Goal: Information Seeking & Learning: Learn about a topic

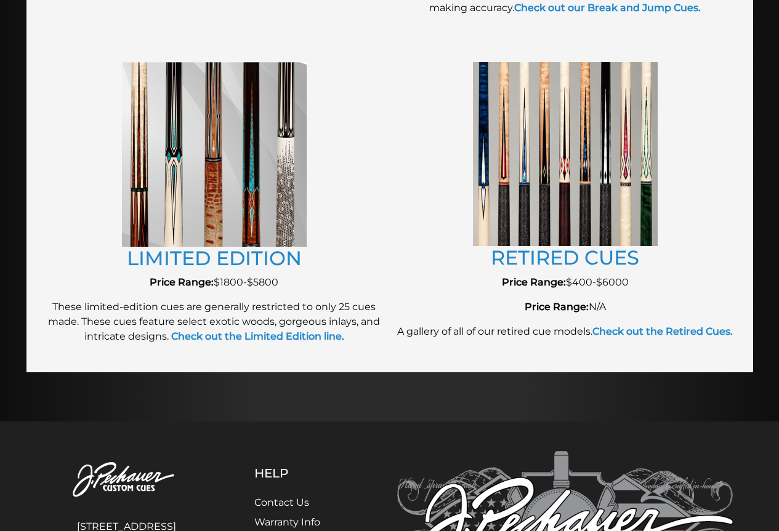
scroll to position [1346, 0]
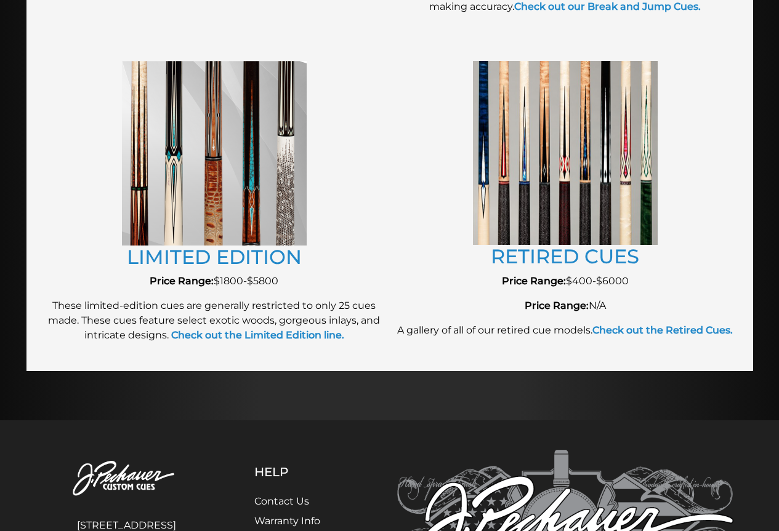
click at [236, 155] on img at bounding box center [214, 153] width 185 height 185
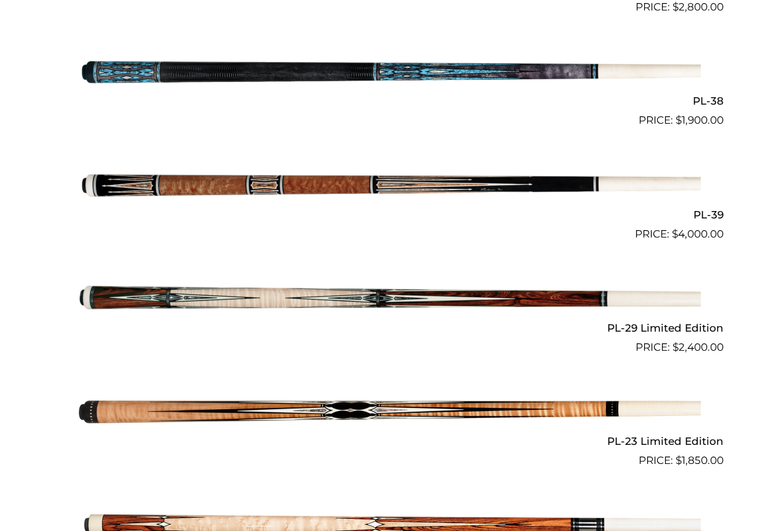
scroll to position [1414, 0]
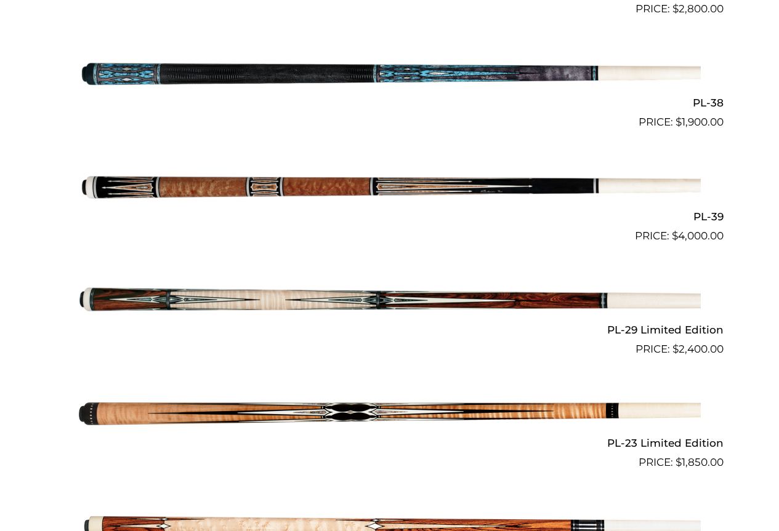
click at [167, 185] on img at bounding box center [390, 186] width 622 height 103
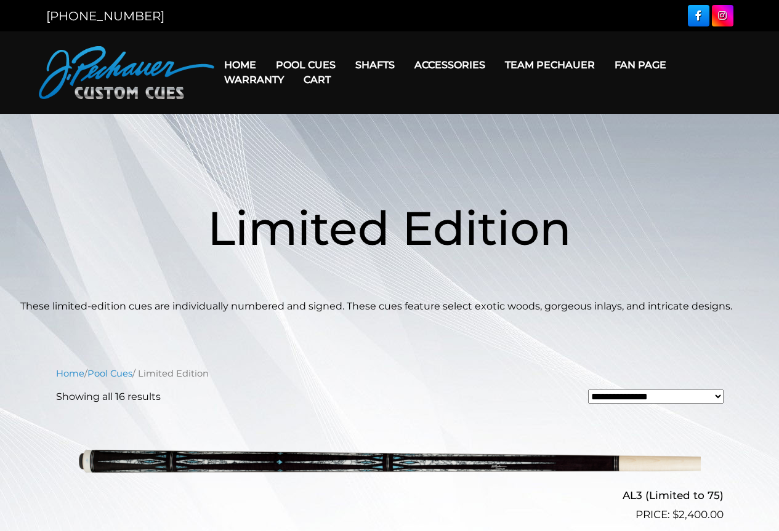
scroll to position [1414, 0]
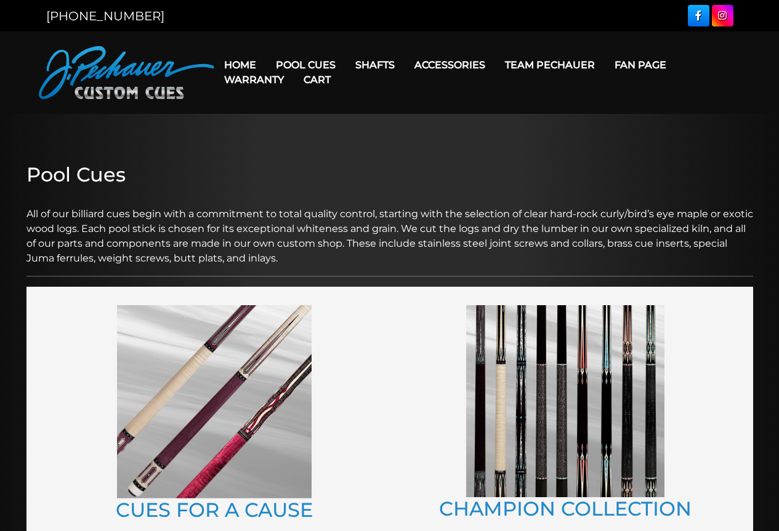
scroll to position [1346, 0]
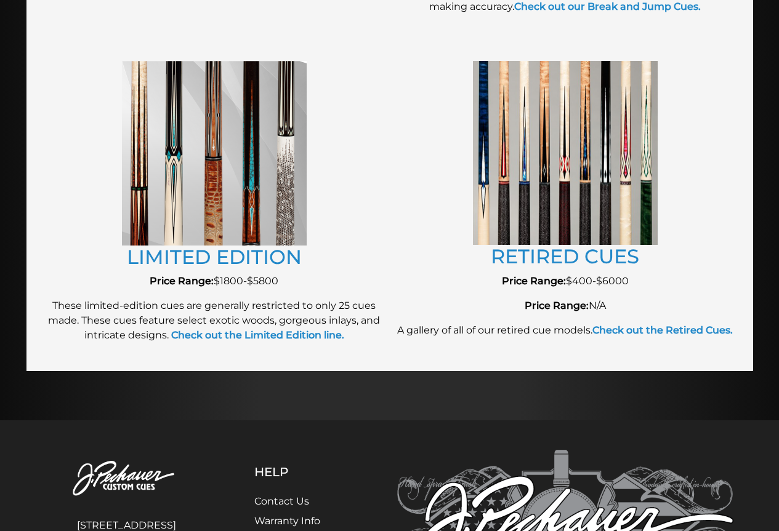
click at [249, 209] on img at bounding box center [214, 153] width 185 height 185
click at [492, 121] on img at bounding box center [565, 153] width 185 height 184
click at [533, 175] on img at bounding box center [565, 153] width 185 height 184
click at [563, 260] on link "RETIRED CUES" at bounding box center [565, 256] width 148 height 24
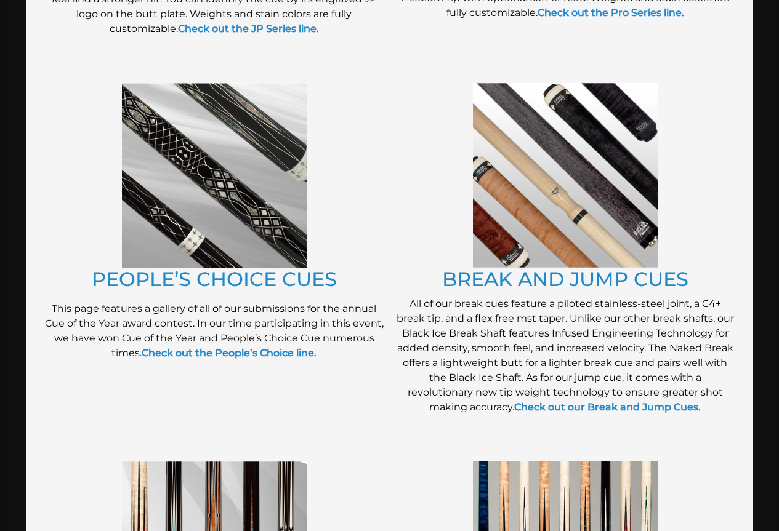
scroll to position [943, 0]
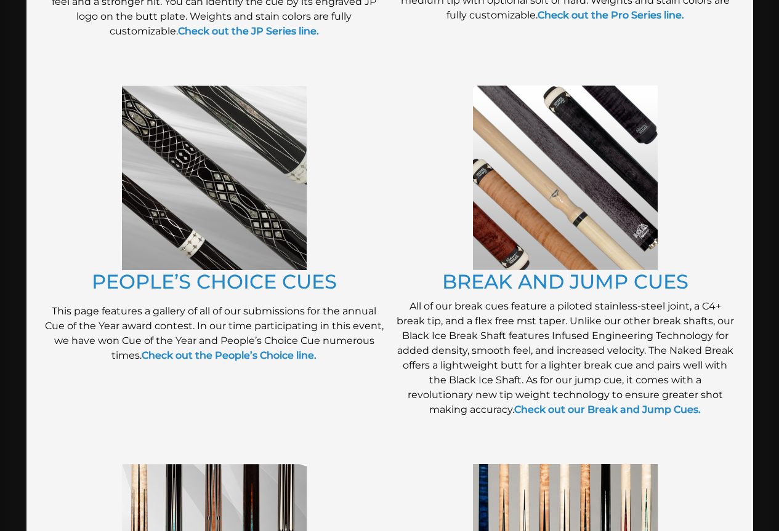
click at [577, 210] on img at bounding box center [565, 178] width 185 height 185
click at [214, 163] on img at bounding box center [214, 178] width 185 height 185
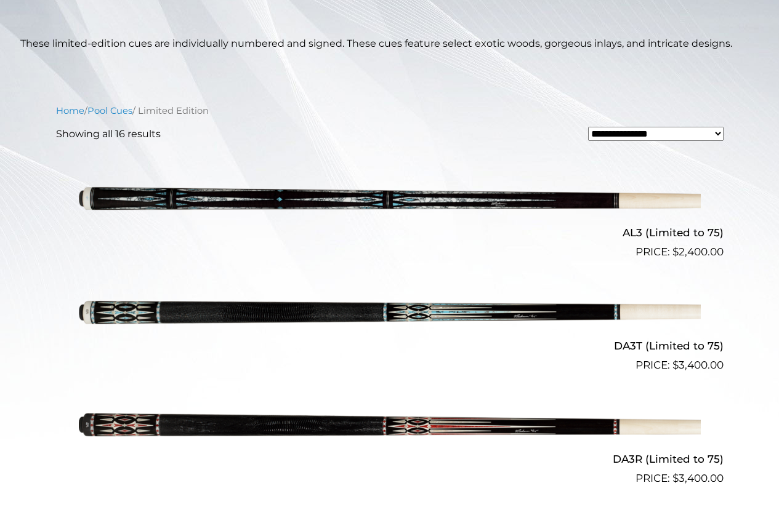
scroll to position [232, 0]
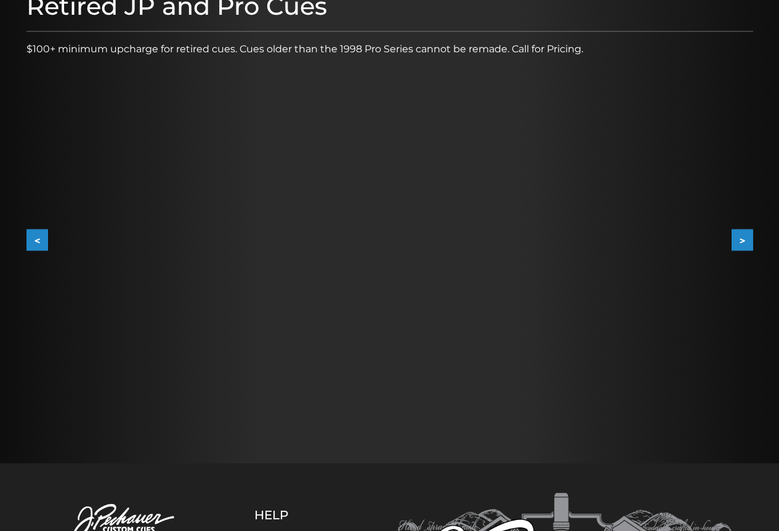
scroll to position [172, 0]
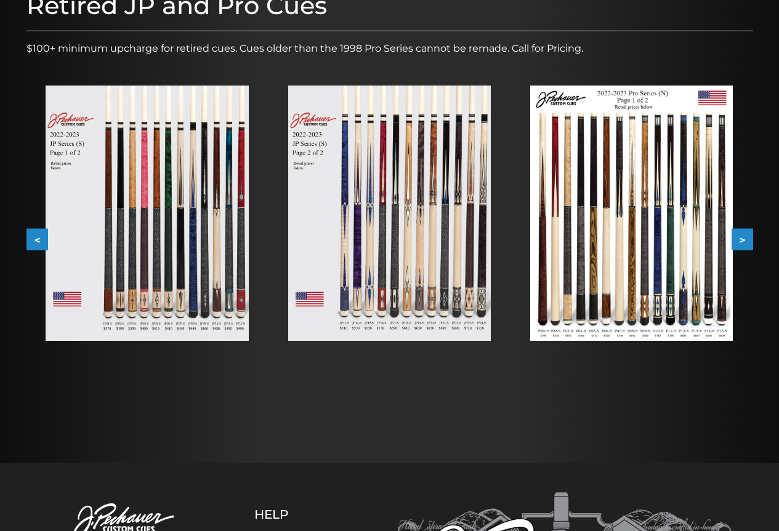
click at [745, 238] on button ">" at bounding box center [743, 240] width 22 height 22
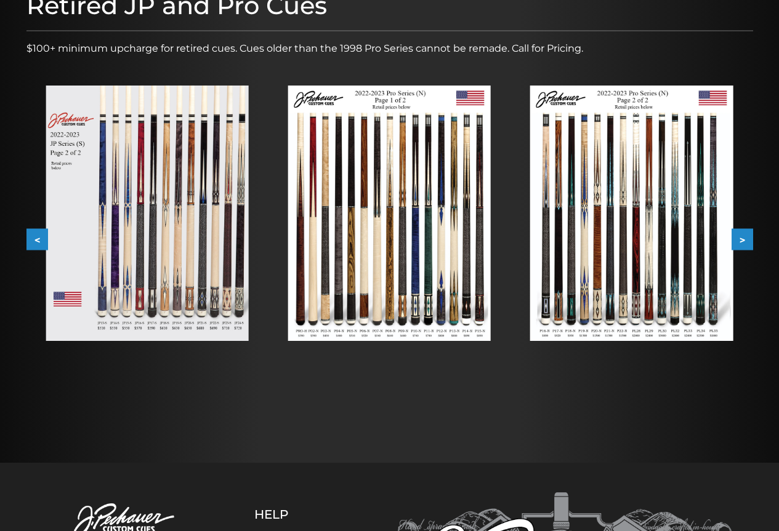
click at [742, 238] on button ">" at bounding box center [743, 240] width 22 height 22
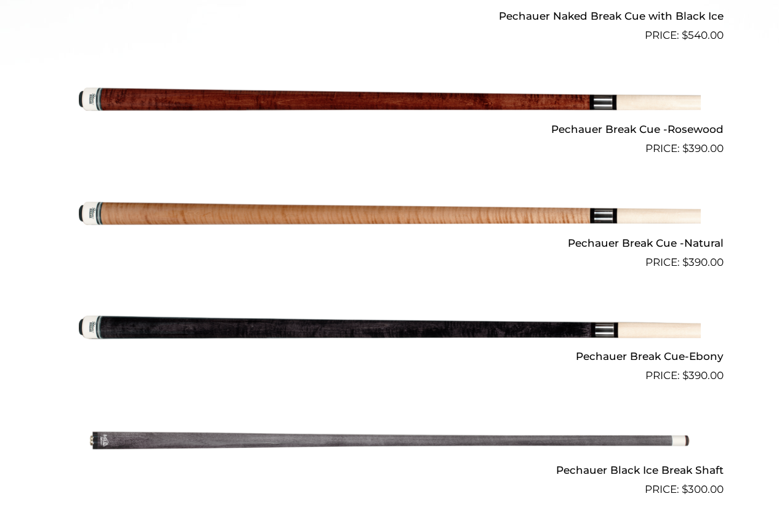
scroll to position [640, 0]
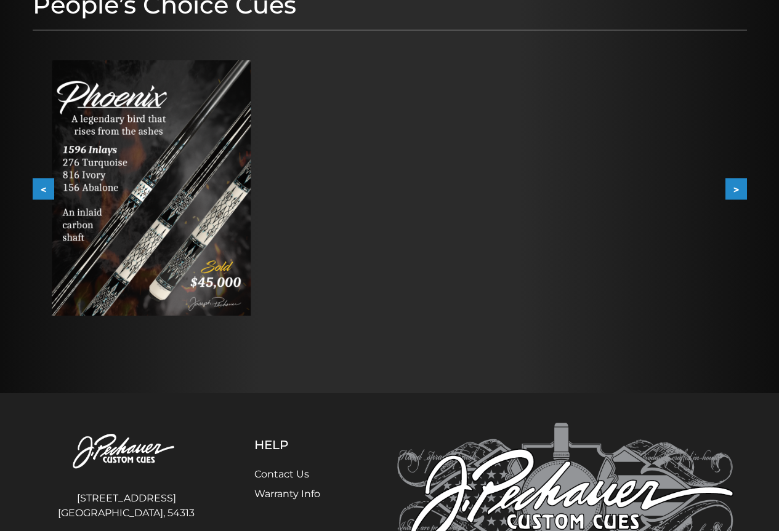
scroll to position [185, 0]
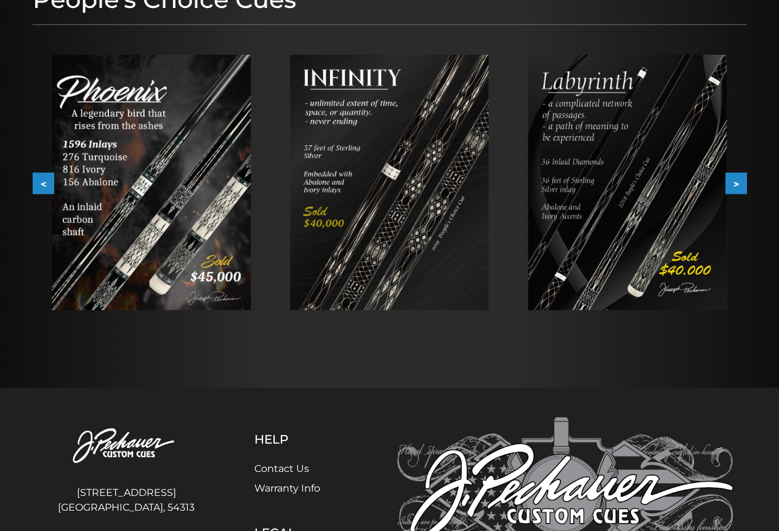
click at [185, 189] on img at bounding box center [151, 183] width 199 height 256
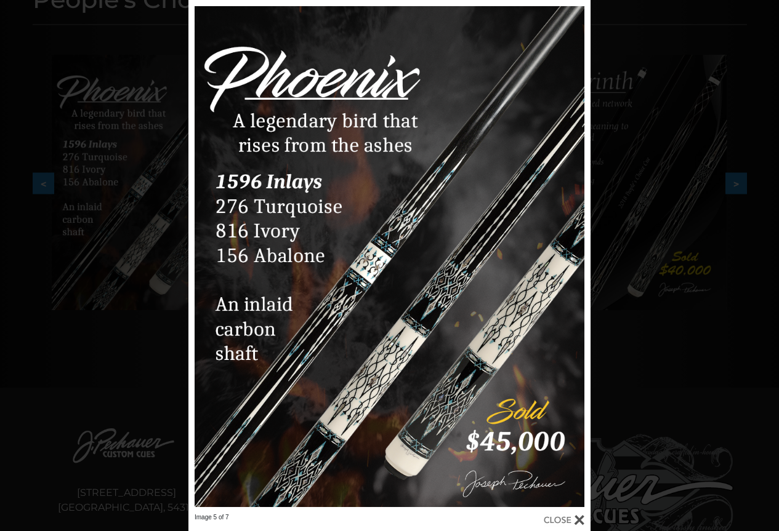
click at [580, 517] on div at bounding box center [564, 521] width 41 height 14
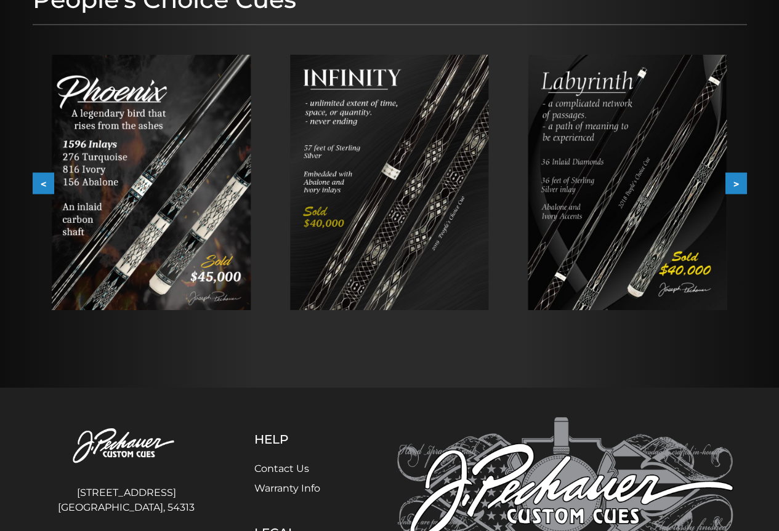
click at [480, 337] on div "People’s Choice Cues < > slide 5 to 7 of 7" at bounding box center [389, 158] width 727 height 360
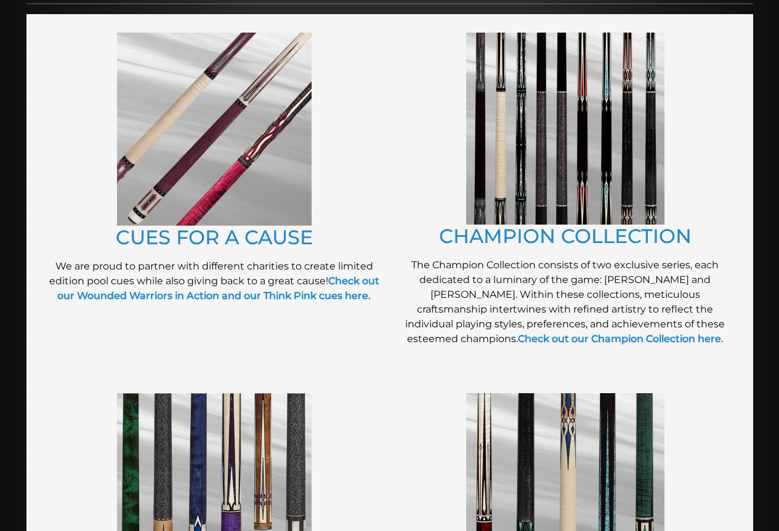
scroll to position [285, 0]
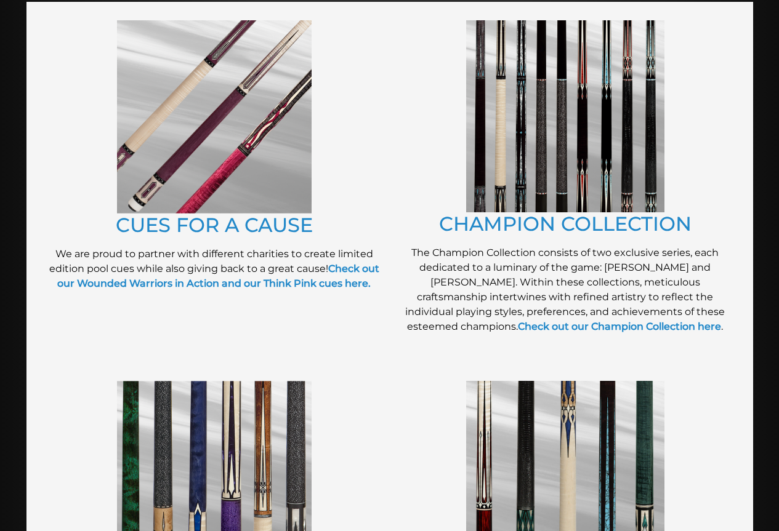
click at [523, 84] on img at bounding box center [565, 116] width 198 height 192
click at [241, 161] on img at bounding box center [214, 116] width 195 height 193
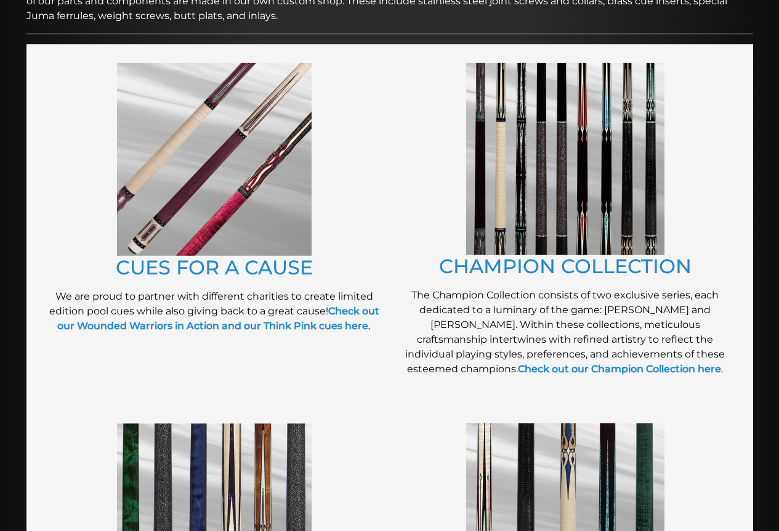
scroll to position [243, 0]
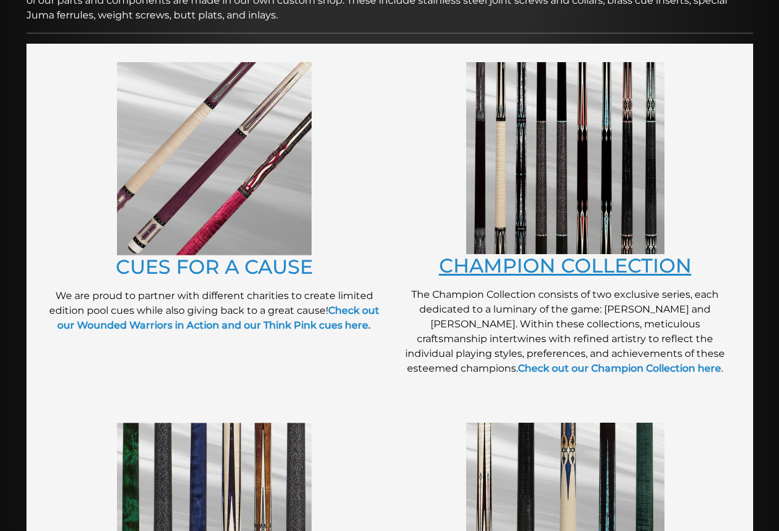
click at [574, 264] on link "CHAMPION COLLECTION" at bounding box center [565, 266] width 252 height 24
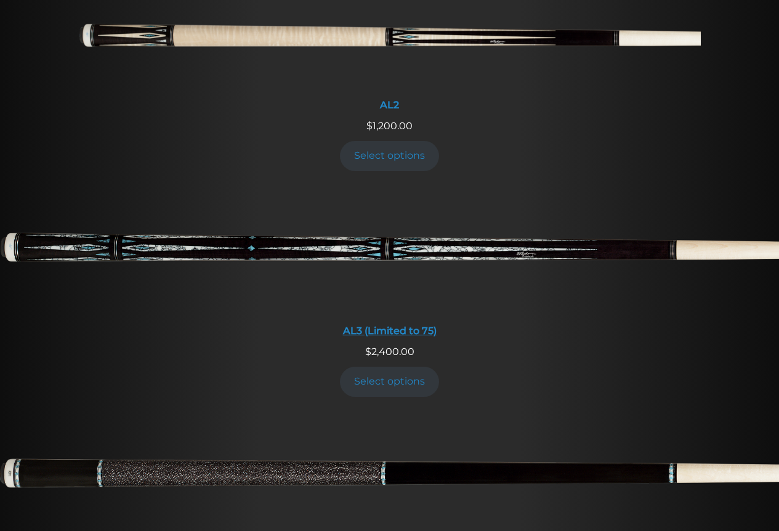
scroll to position [768, 0]
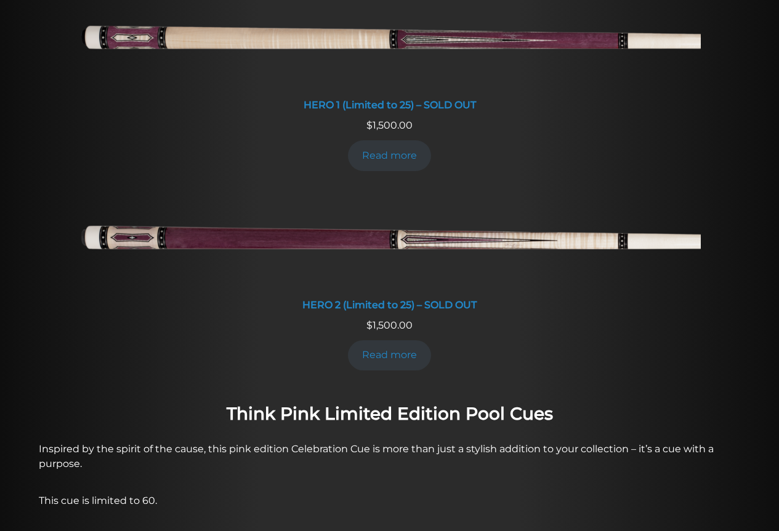
scroll to position [599, 0]
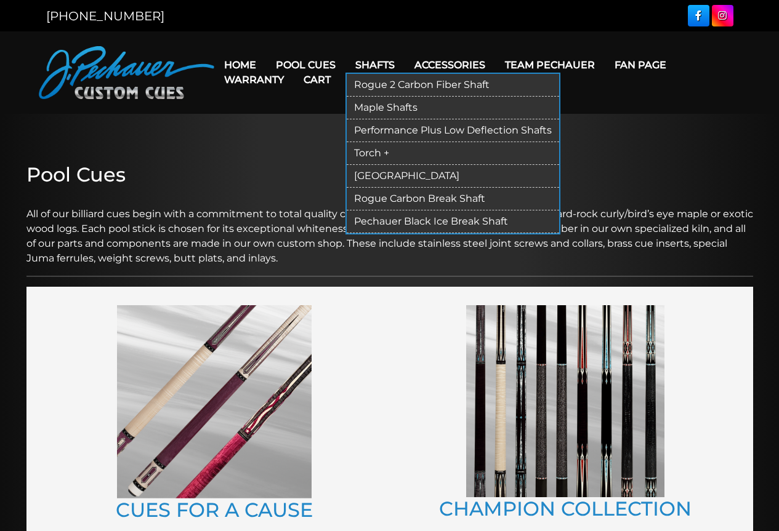
click at [381, 58] on link "Shafts" at bounding box center [374, 64] width 59 height 31
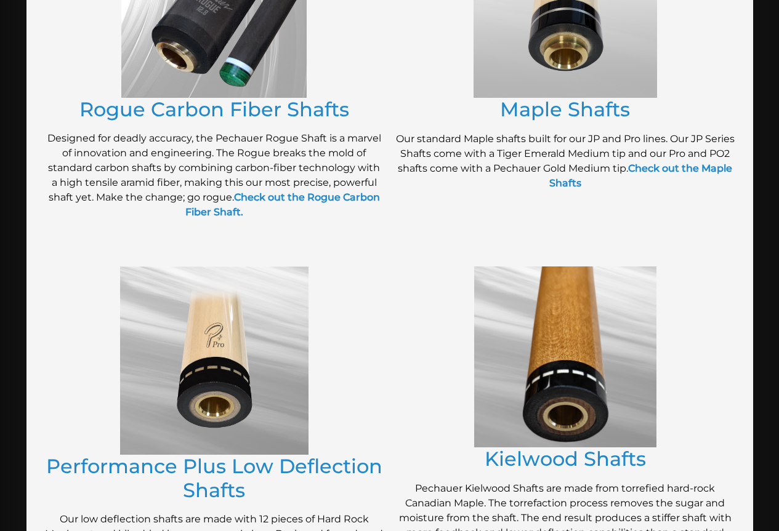
scroll to position [360, 0]
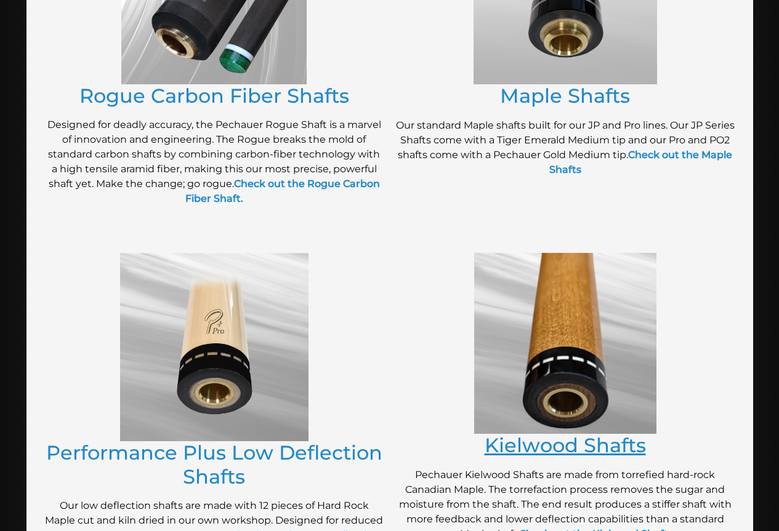
click at [546, 455] on link "Kielwood Shafts" at bounding box center [565, 446] width 161 height 24
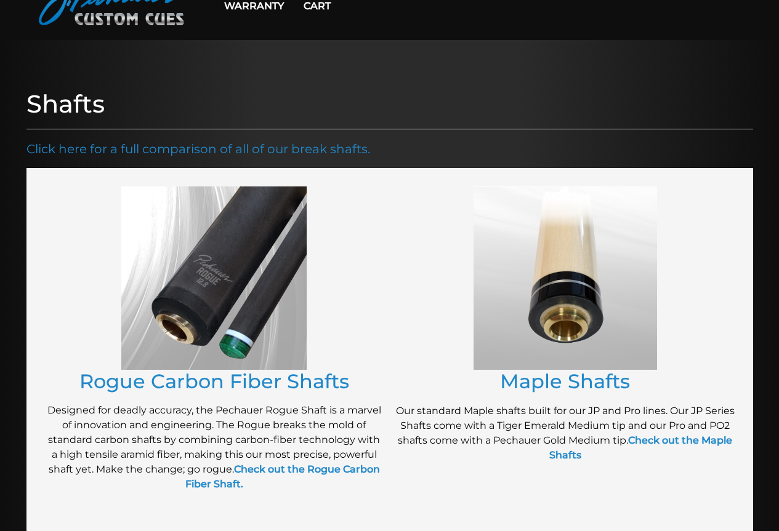
scroll to position [62, 0]
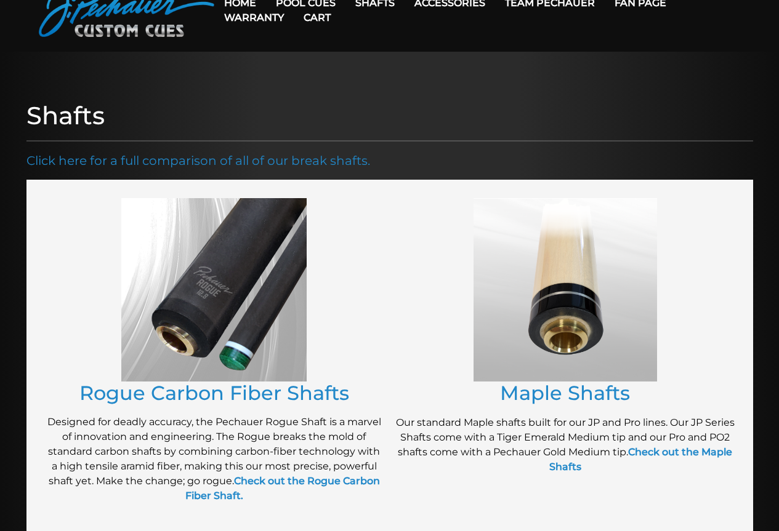
click at [220, 294] on img at bounding box center [213, 289] width 185 height 183
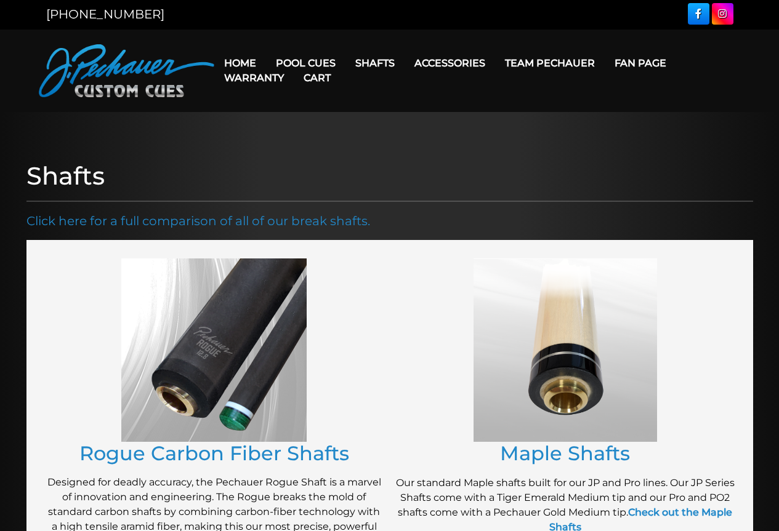
scroll to position [0, 0]
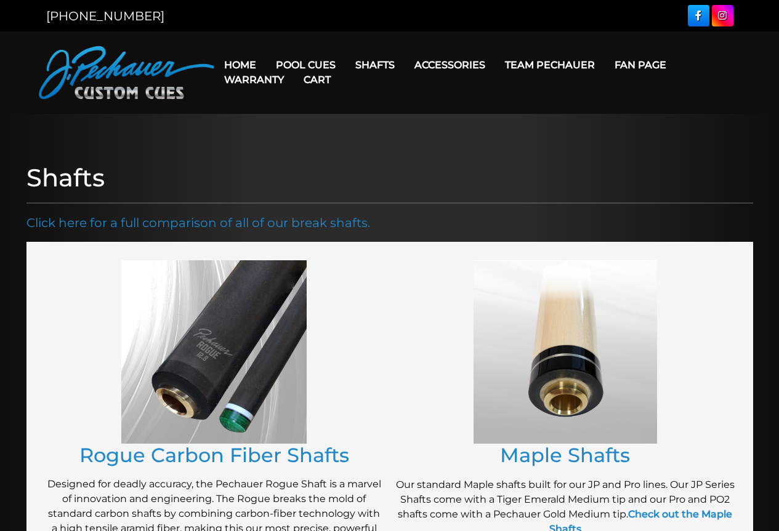
click at [558, 64] on link "Team Pechauer" at bounding box center [550, 64] width 110 height 31
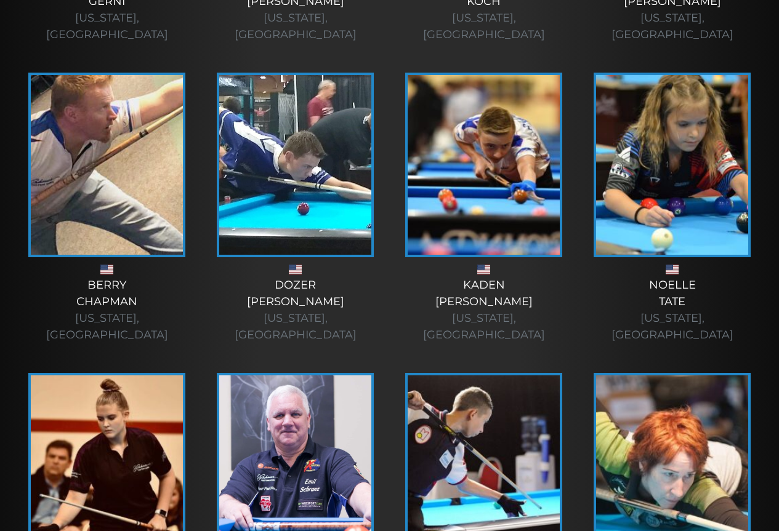
scroll to position [2054, 0]
